Goal: Information Seeking & Learning: Learn about a topic

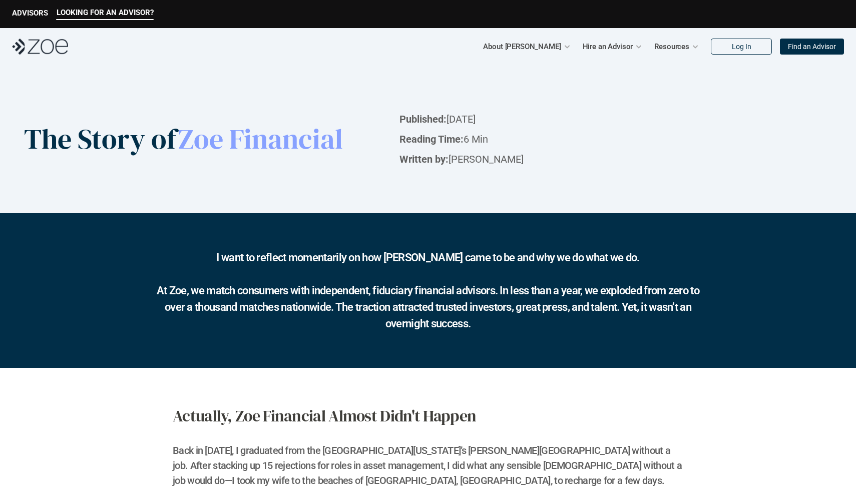
click at [41, 47] on img at bounding box center [40, 47] width 56 height 16
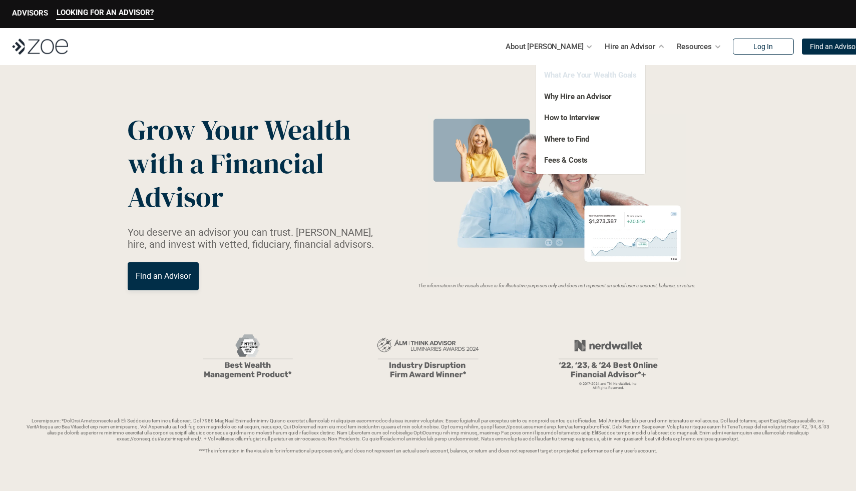
click at [577, 75] on link "What Are Your Wealth Goals" at bounding box center [590, 75] width 93 height 9
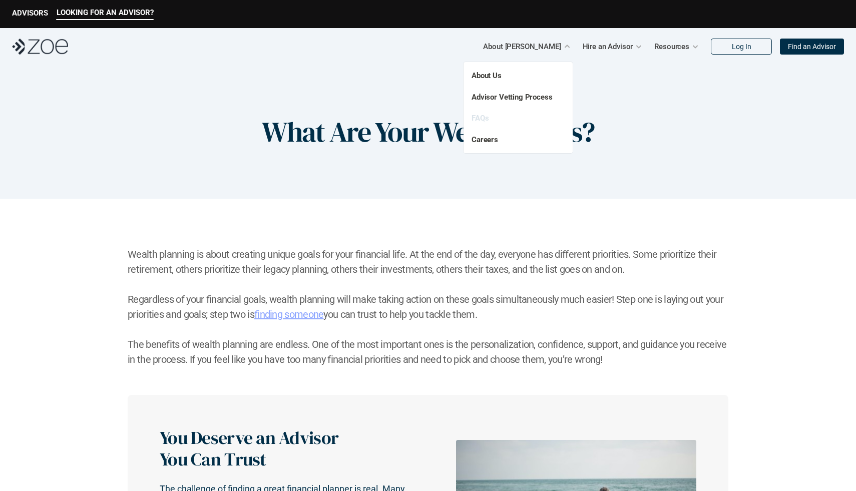
click at [482, 119] on link "FAQs" at bounding box center [480, 118] width 17 height 9
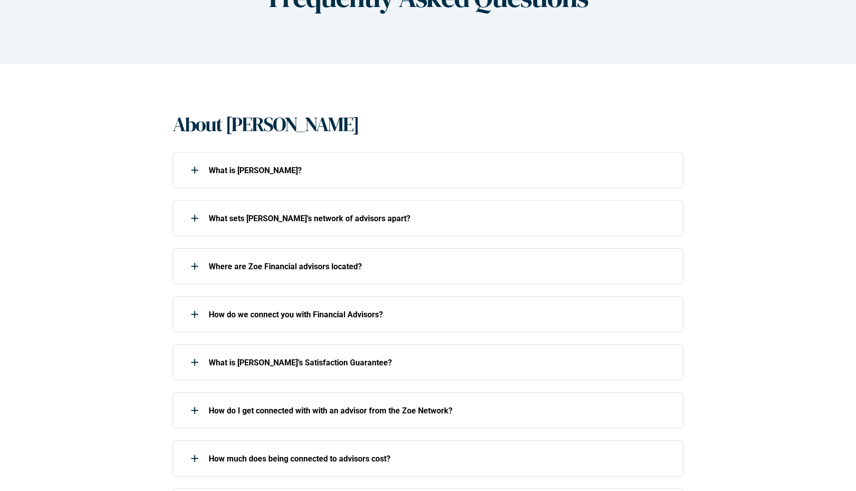
scroll to position [150, 0]
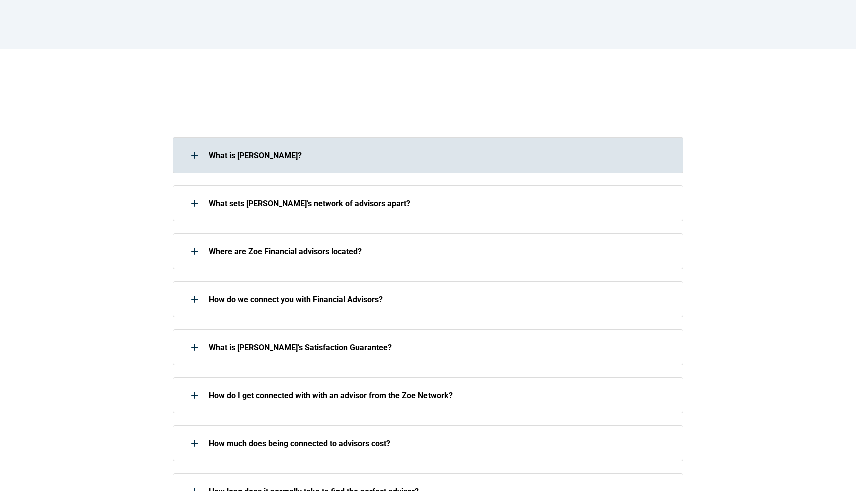
click at [418, 168] on div "What is [PERSON_NAME]?" at bounding box center [428, 155] width 511 height 36
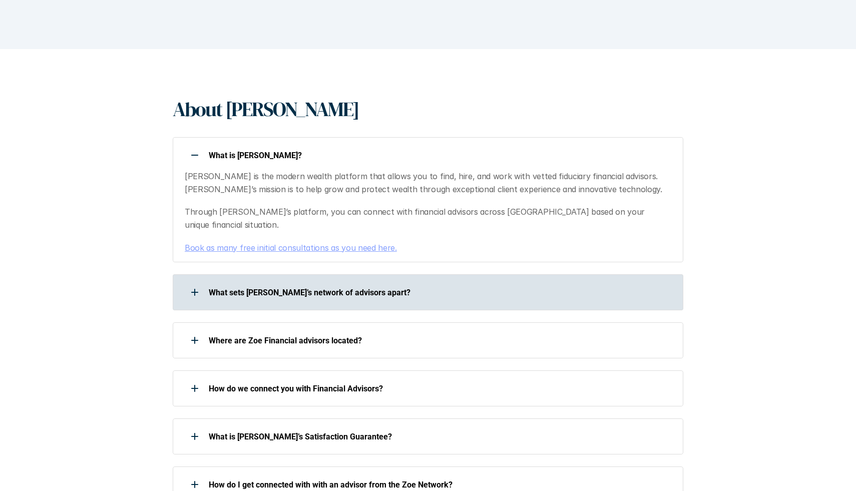
click at [385, 288] on p "What sets [PERSON_NAME]’s network of advisors apart?" at bounding box center [440, 293] width 462 height 10
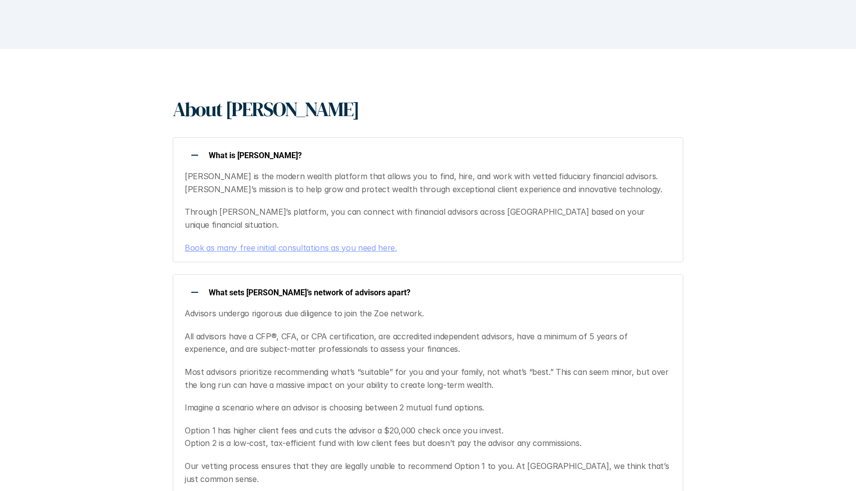
scroll to position [0, 0]
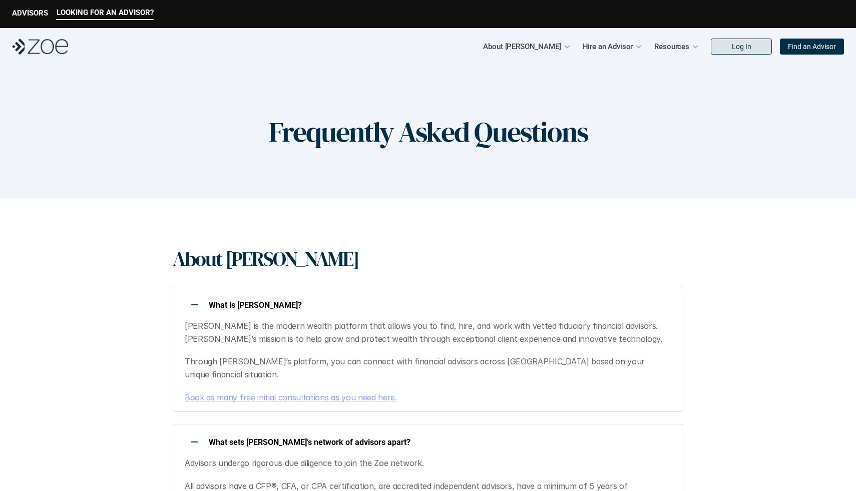
click at [731, 47] on link "Log In" at bounding box center [741, 47] width 61 height 16
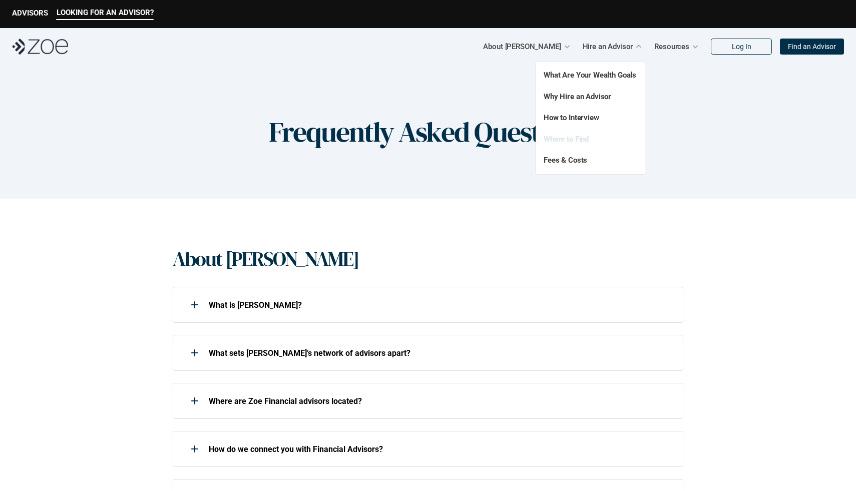
click at [568, 140] on link "Where to Find" at bounding box center [566, 139] width 45 height 9
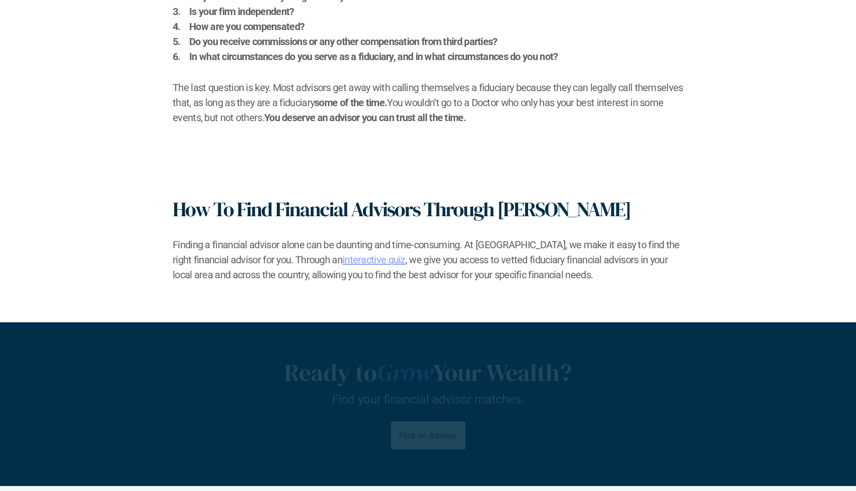
scroll to position [1209, 0]
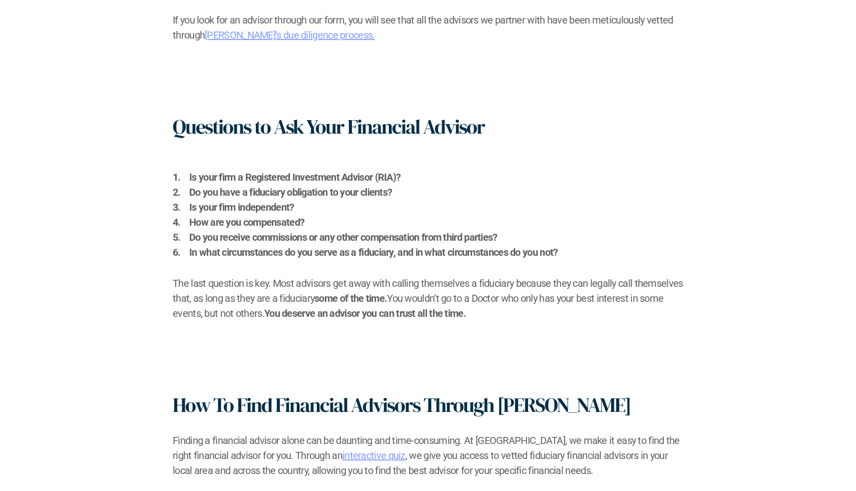
click at [472, 188] on p "Do you have a fiduciary obligation to your clients?" at bounding box center [436, 192] width 494 height 15
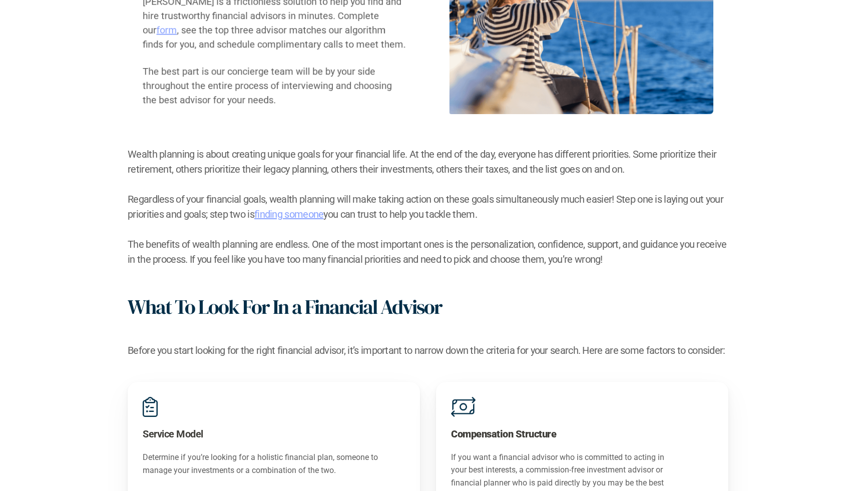
scroll to position [0, 0]
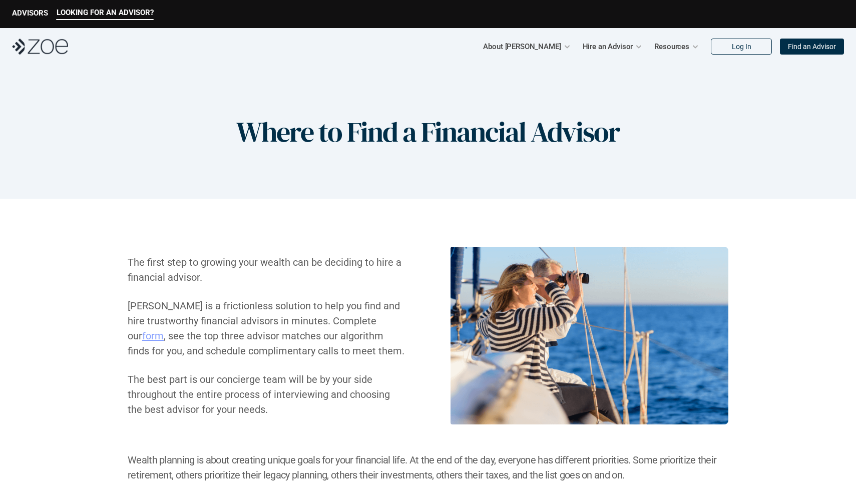
click at [48, 53] on img at bounding box center [40, 47] width 56 height 16
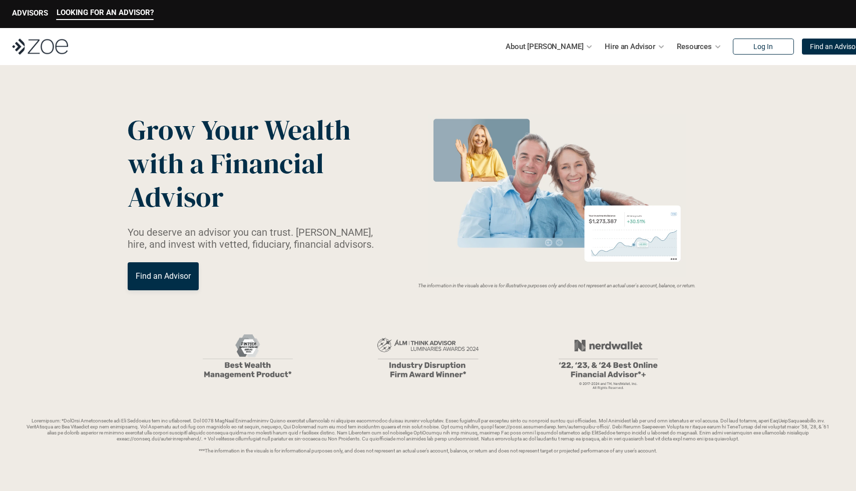
click at [721, 226] on div "The information in the visuals above is for illustrative purposes only and does…" at bounding box center [557, 201] width 342 height 175
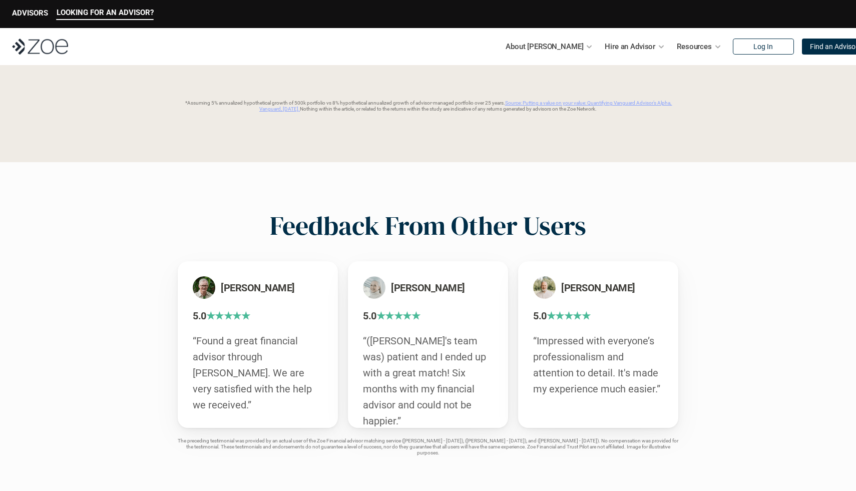
scroll to position [1661, 0]
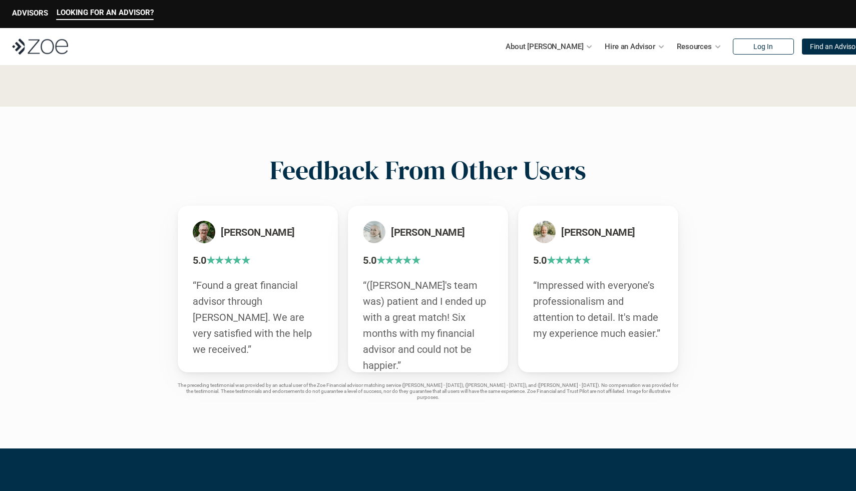
click at [677, 48] on p "Resources" at bounding box center [694, 46] width 35 height 15
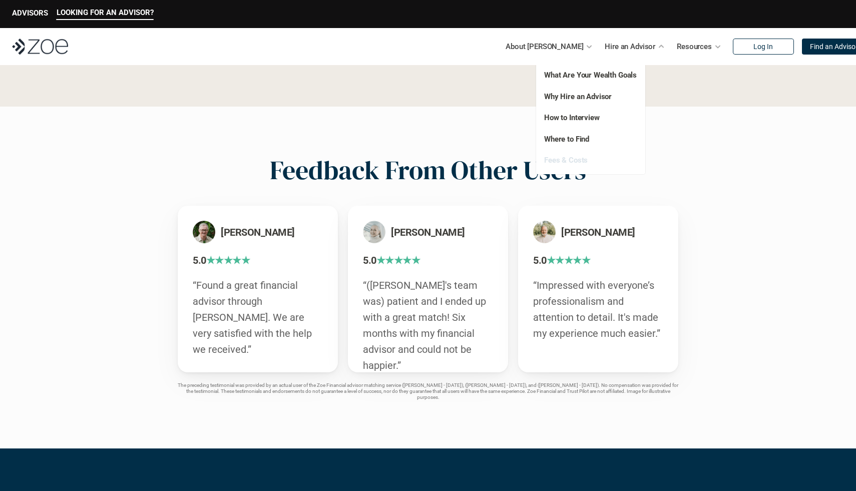
click at [566, 162] on link "Fees & Costs" at bounding box center [566, 160] width 44 height 9
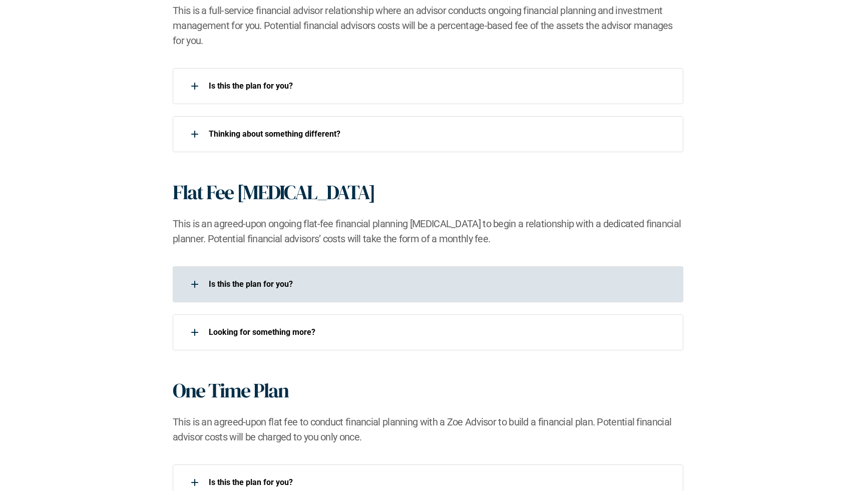
scroll to position [742, 0]
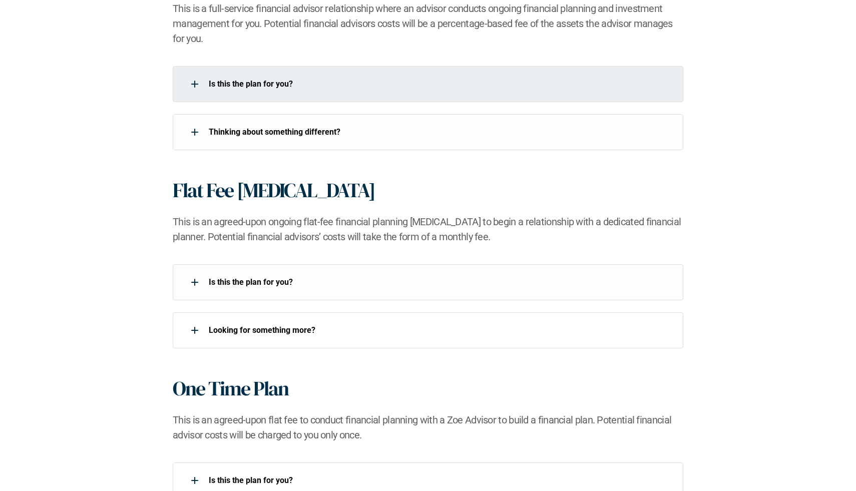
click at [415, 82] on p "Is this the plan for you?​" at bounding box center [440, 84] width 462 height 10
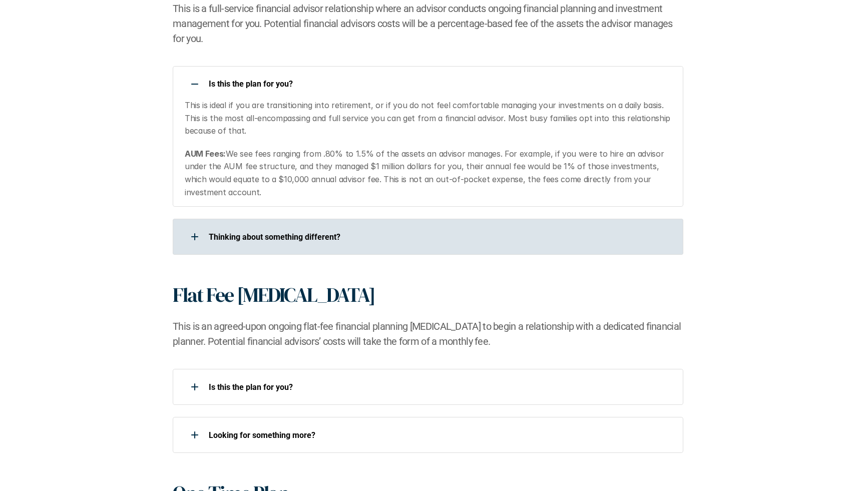
click at [391, 238] on p "​Thinking about something different?​" at bounding box center [440, 237] width 462 height 10
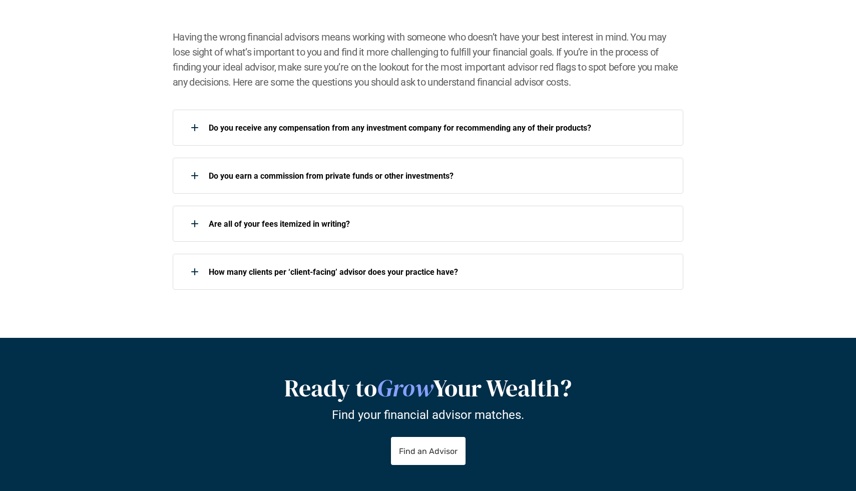
scroll to position [1601, 0]
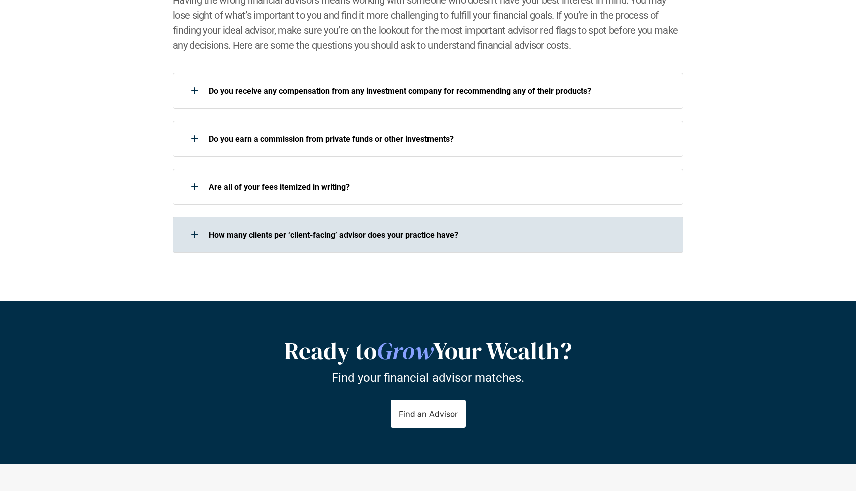
click at [453, 242] on div "How many clients per ‘client-facing’ advisor does your practice have?" at bounding box center [422, 235] width 498 height 20
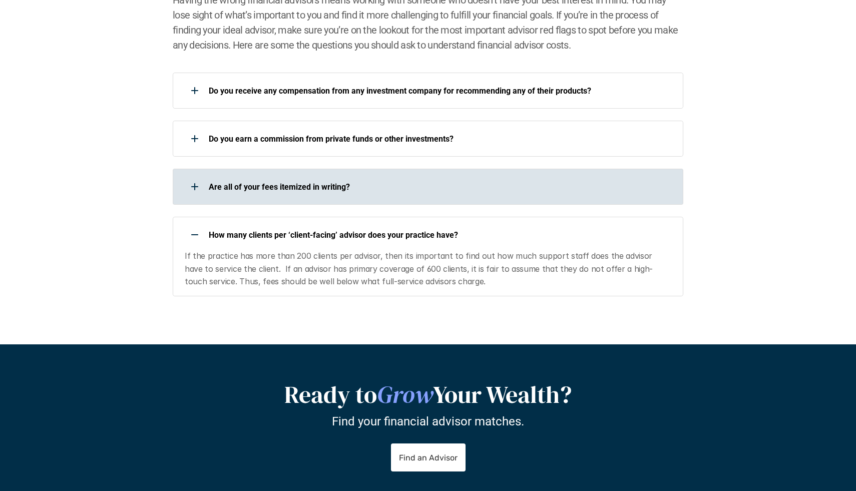
click at [452, 187] on p "Are all of your fees itemized in writing?" at bounding box center [440, 187] width 462 height 10
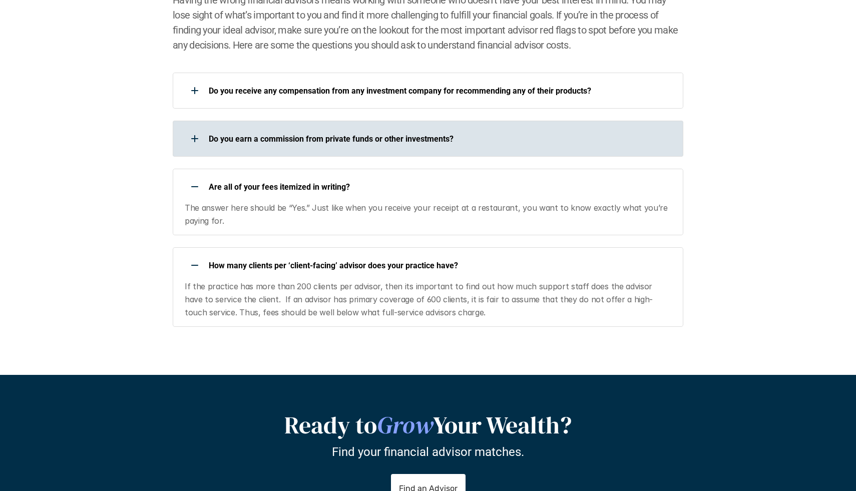
click at [369, 135] on p "Do you earn a commission from private funds or other investments?" at bounding box center [440, 139] width 462 height 10
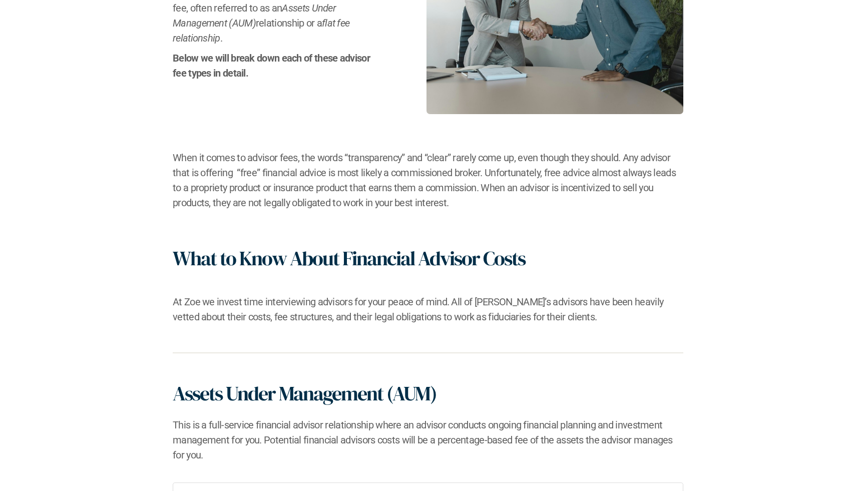
scroll to position [0, 0]
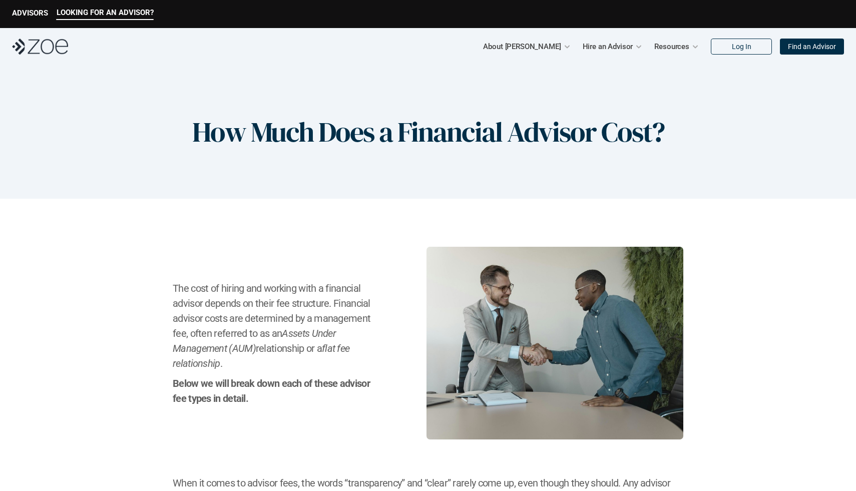
click at [267, 77] on div "How Much Does a Financial Advisor Cost?" at bounding box center [428, 132] width 856 height 134
click at [46, 39] on img at bounding box center [40, 47] width 56 height 16
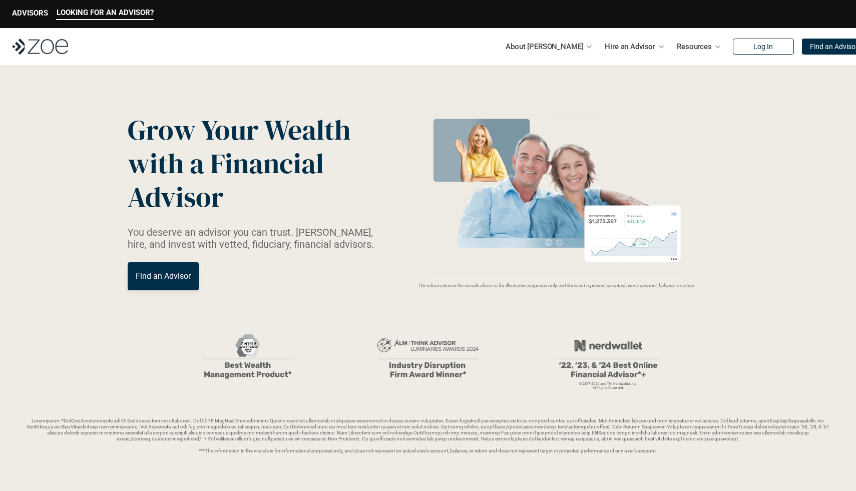
click at [675, 240] on img at bounding box center [557, 195] width 267 height 163
click at [781, 225] on header "Grow Your Wealth with a Financial Advisor You deserve an advisor you can trust.…" at bounding box center [428, 283] width 856 height 437
click at [782, 226] on header "Grow Your Wealth with a Financial Advisor You deserve an advisor you can trust.…" at bounding box center [428, 283] width 856 height 437
click at [743, 194] on header "Grow Your Wealth with a Financial Advisor You deserve an advisor you can trust.…" at bounding box center [428, 283] width 856 height 437
